Goal: Task Accomplishment & Management: Complete application form

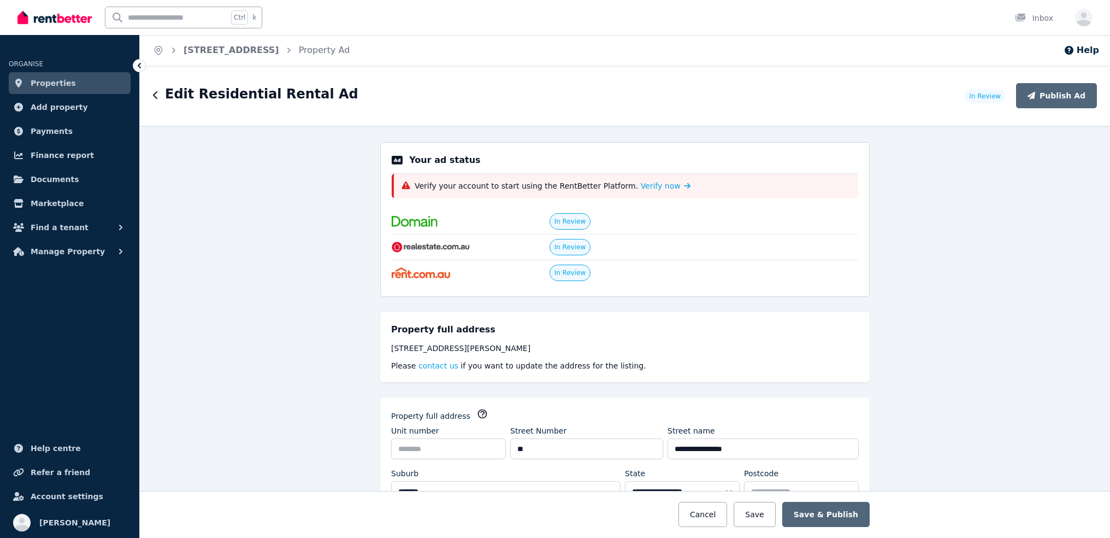
select select "**"
select select "**********"
click at [641, 184] on span "Verify now" at bounding box center [661, 185] width 40 height 11
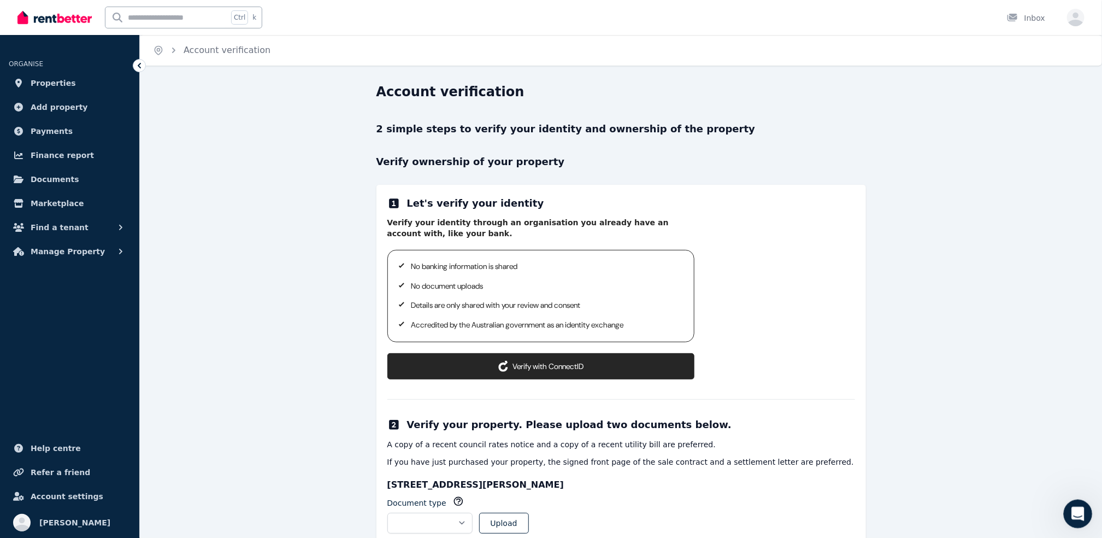
drag, startPoint x: 1073, startPoint y: 508, endPoint x: 1464, endPoint y: 825, distance: 503.9
click at [1073, 507] on icon "Open Intercom Messenger" at bounding box center [1077, 512] width 18 height 18
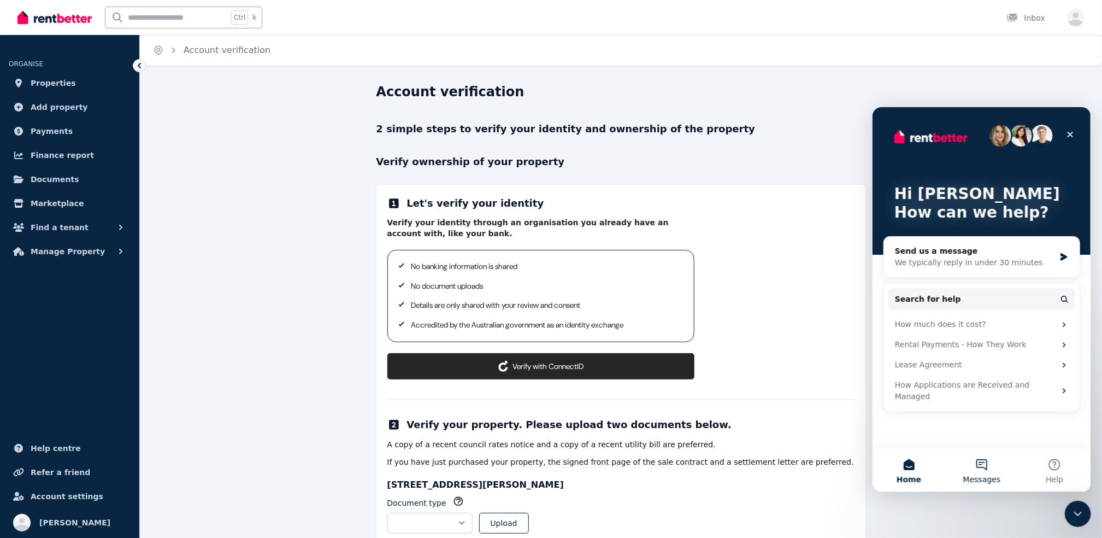
click at [979, 465] on button "Messages" at bounding box center [981, 470] width 73 height 44
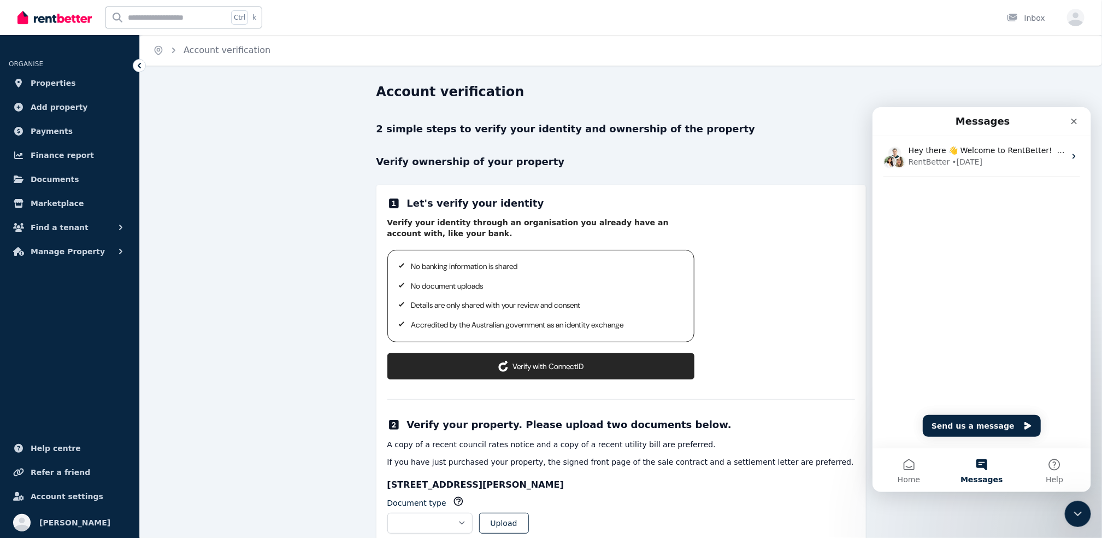
click at [527, 364] on button "Verify with ConnectID" at bounding box center [540, 366] width 307 height 26
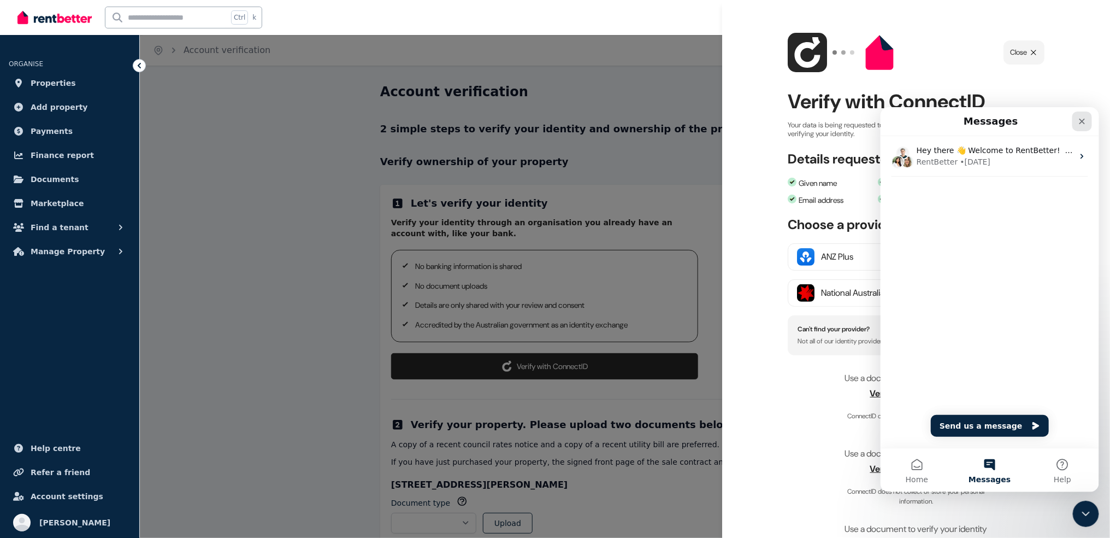
click at [1076, 115] on div "Close" at bounding box center [1082, 121] width 20 height 20
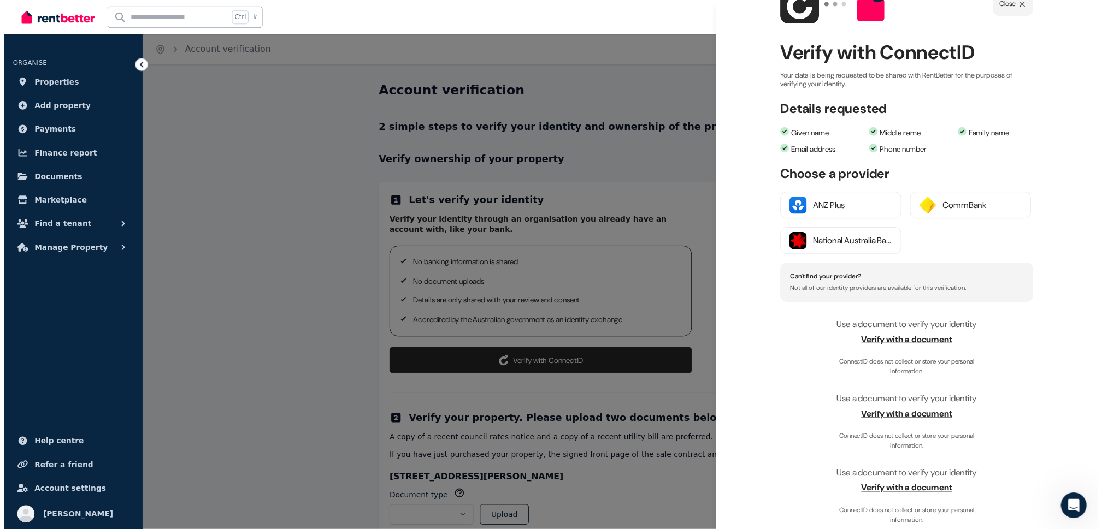
scroll to position [55, 0]
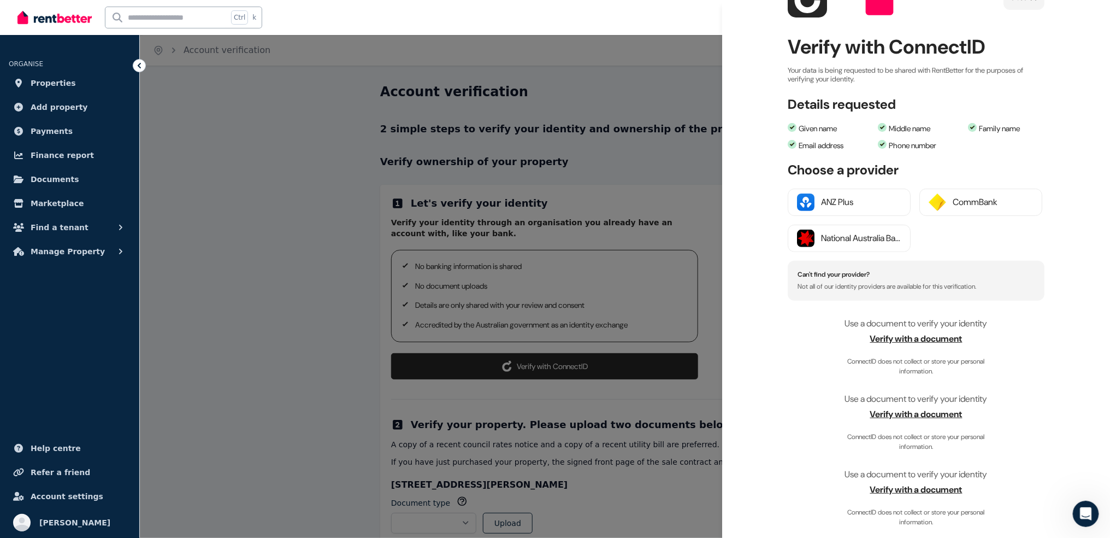
click at [903, 340] on span "Verify with a document" at bounding box center [916, 338] width 257 height 13
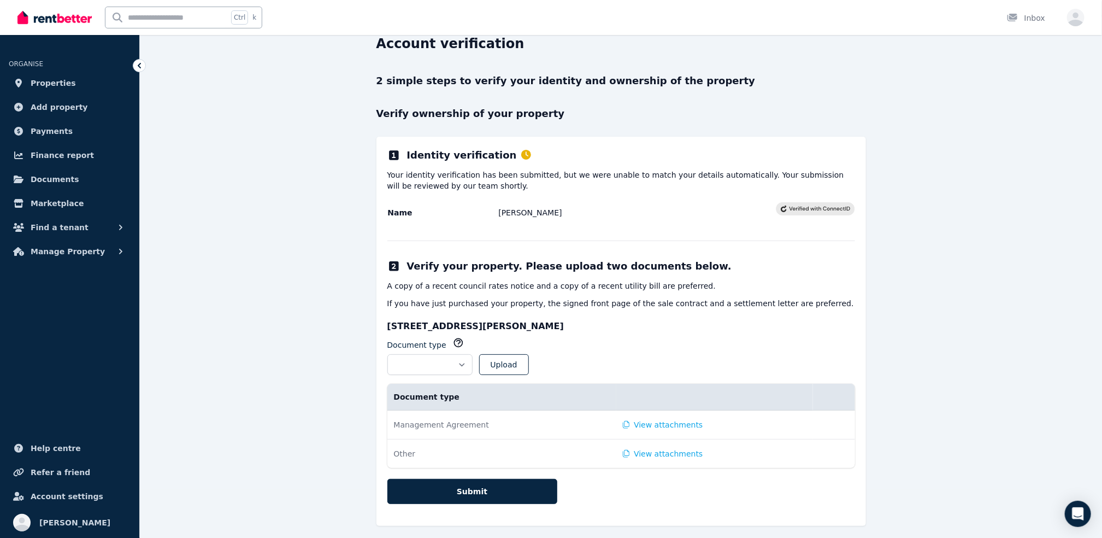
scroll to position [54, 0]
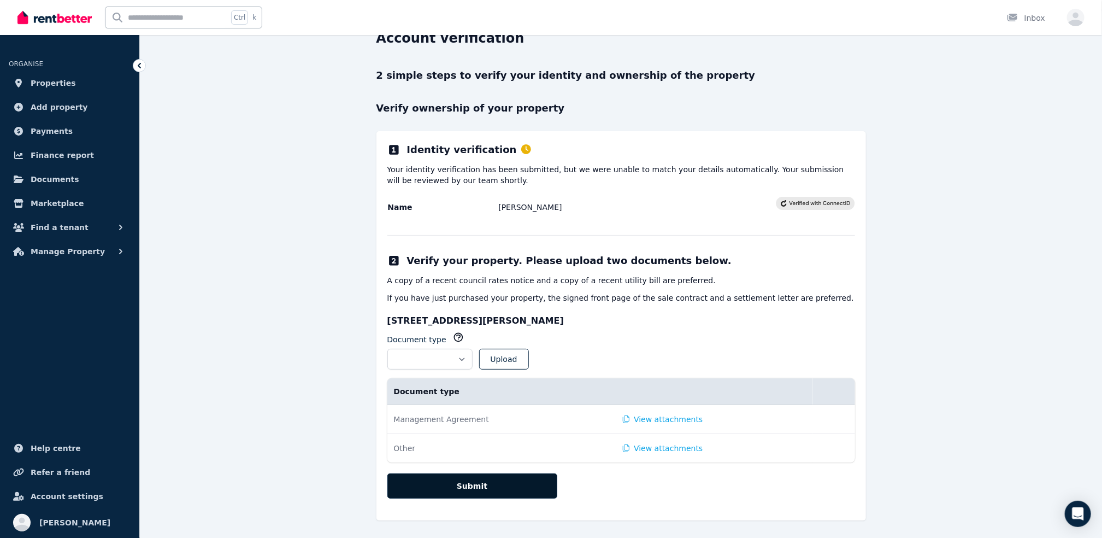
click at [486, 476] on button "Submit" at bounding box center [472, 485] width 170 height 25
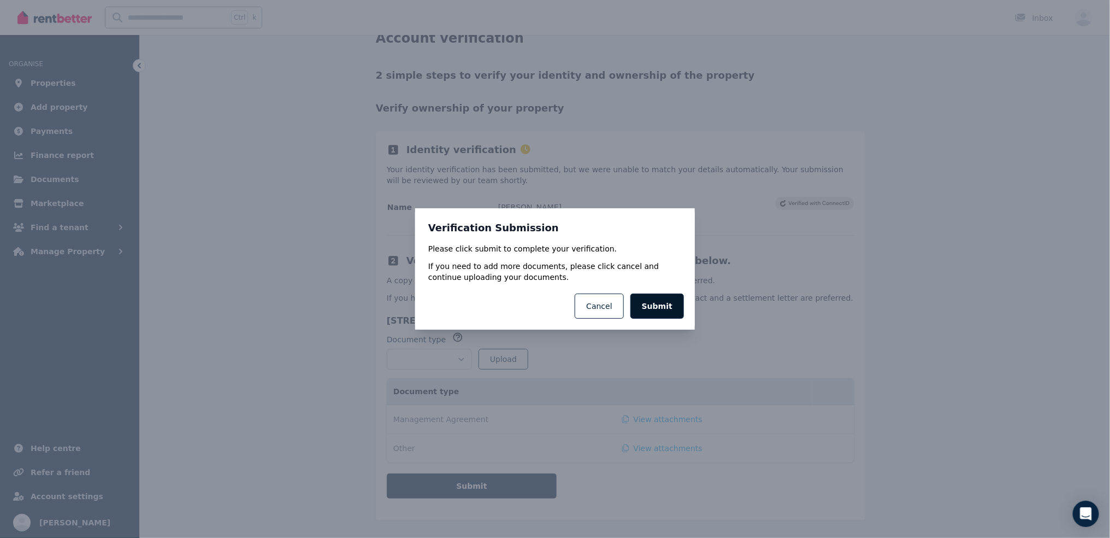
click at [654, 310] on button "Submit" at bounding box center [658, 305] width 54 height 25
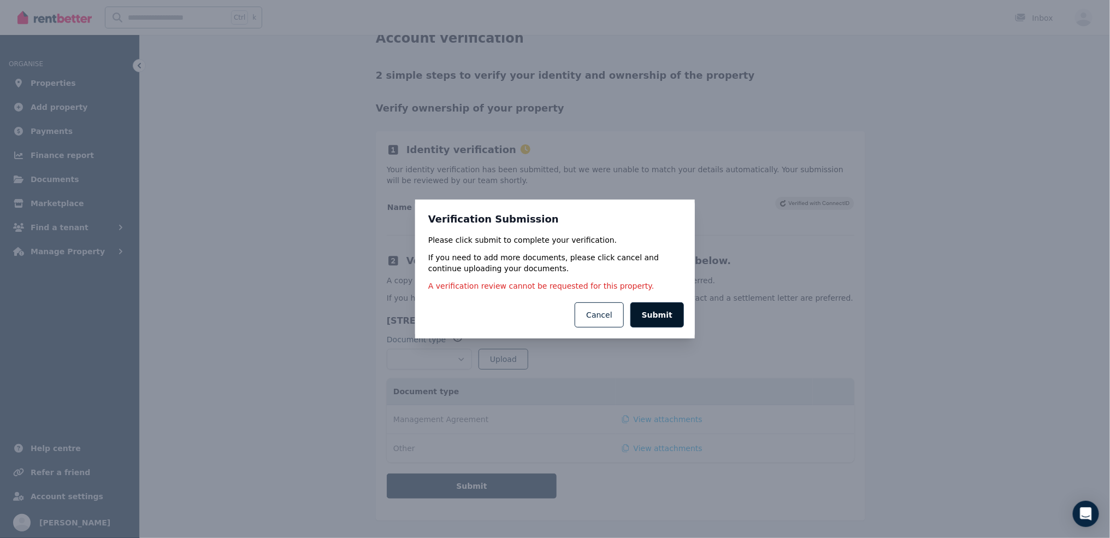
click at [653, 313] on button "Submit" at bounding box center [658, 314] width 54 height 25
click at [603, 313] on button "Cancel" at bounding box center [599, 314] width 49 height 25
